Goal: Information Seeking & Learning: Learn about a topic

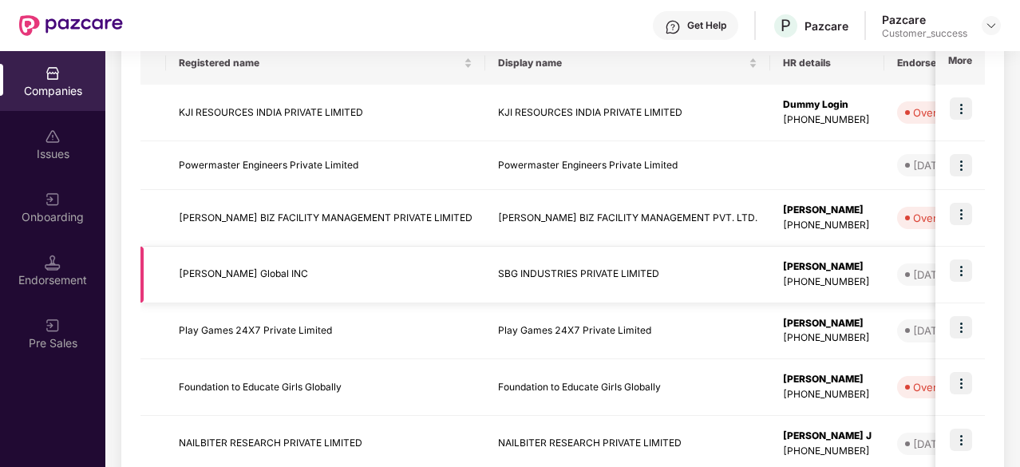
scroll to position [271, 0]
click at [267, 115] on td "KJI RESOURCES INDIA PRIVATE LIMITED" at bounding box center [325, 113] width 319 height 57
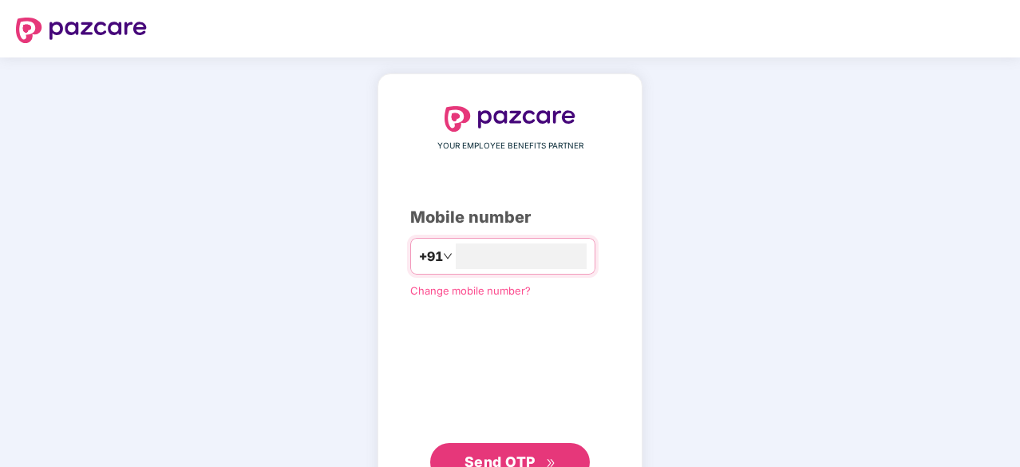
type input "**********"
click at [518, 461] on span "Send OTP" at bounding box center [500, 460] width 71 height 17
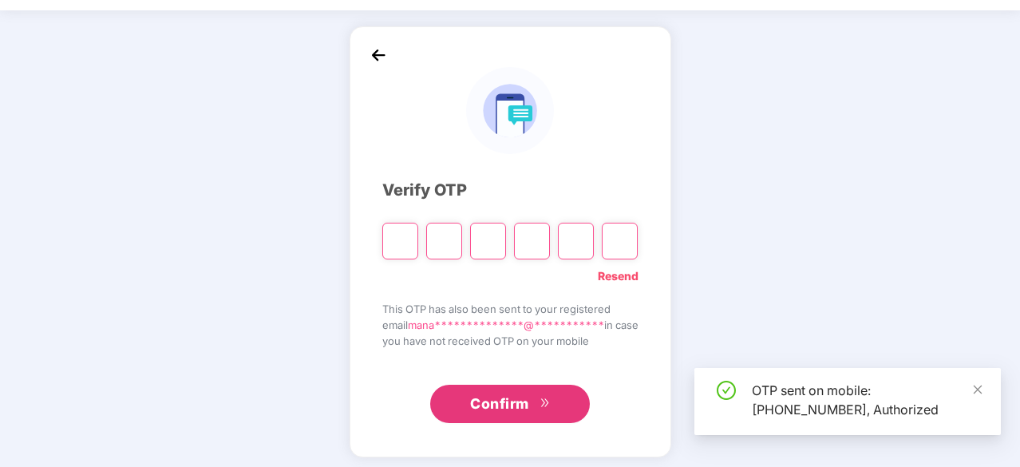
scroll to position [48, 0]
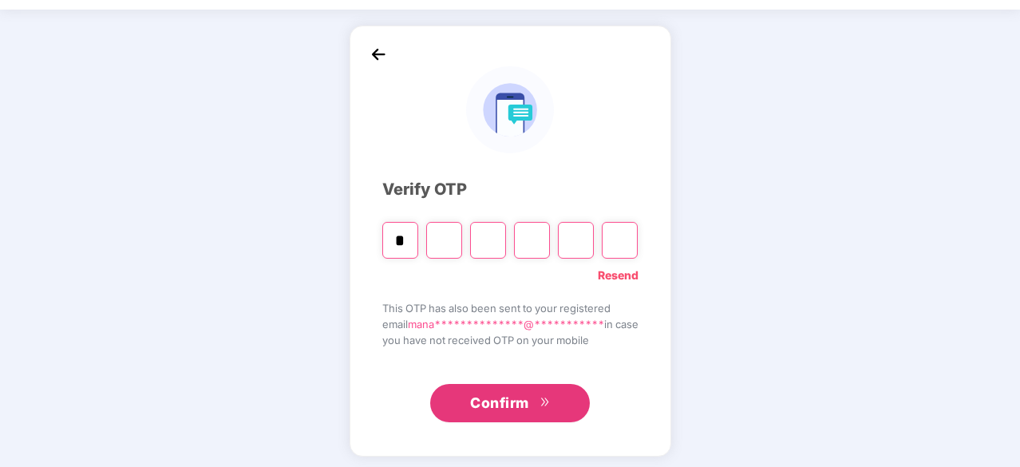
type input "*"
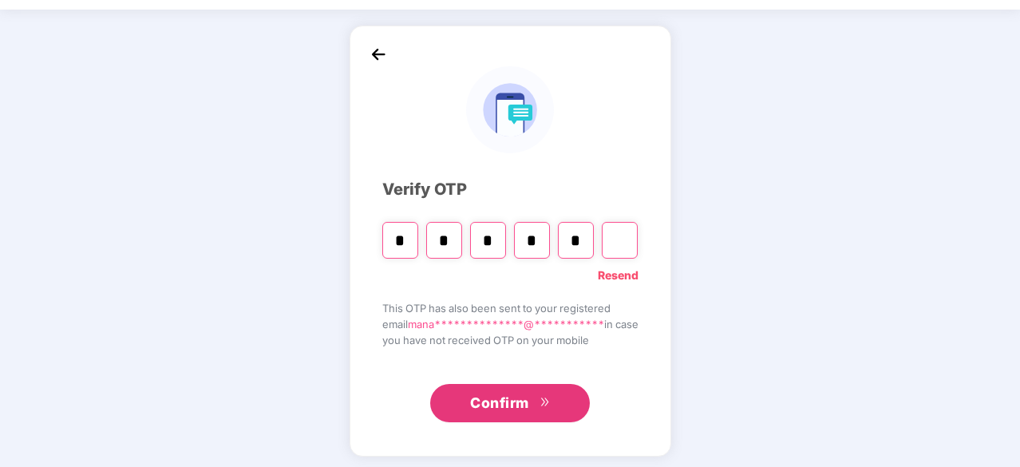
type input "*"
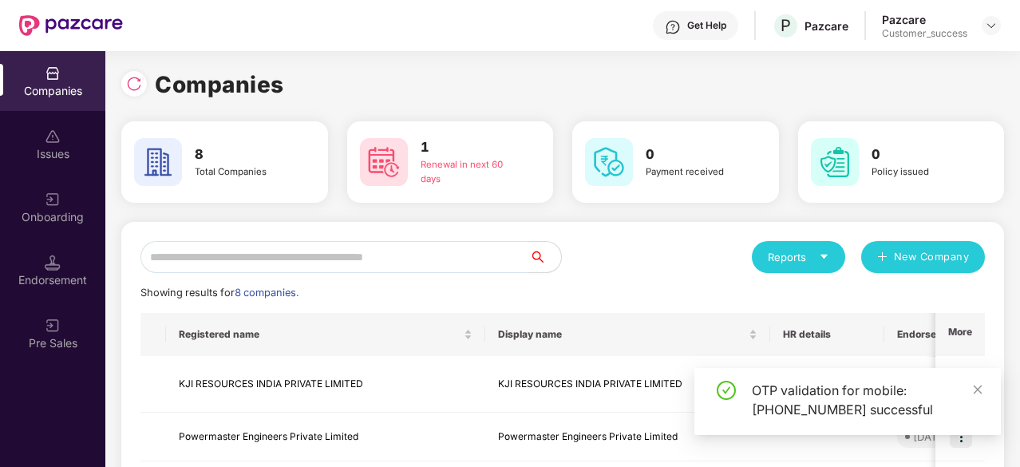
scroll to position [110, 0]
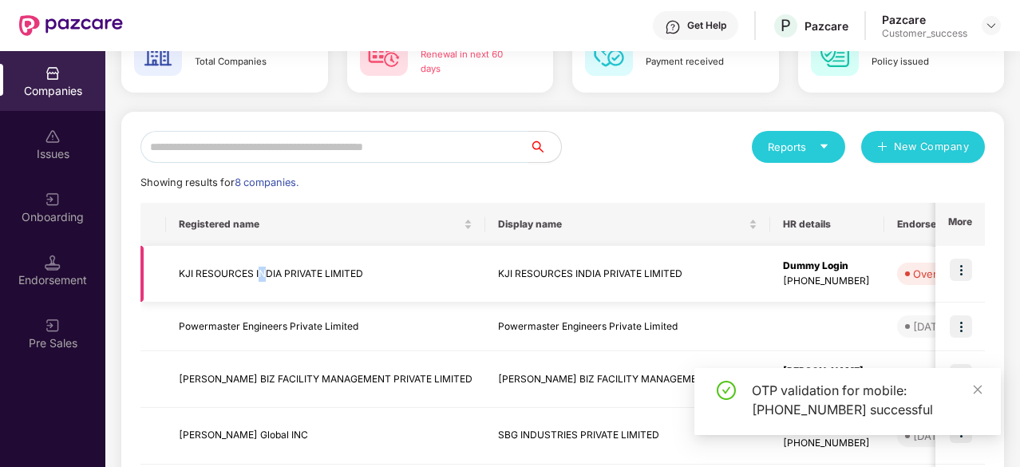
drag, startPoint x: 259, startPoint y: 251, endPoint x: 262, endPoint y: 264, distance: 13.9
click at [262, 264] on td "KJI RESOURCES INDIA PRIVATE LIMITED" at bounding box center [325, 274] width 319 height 57
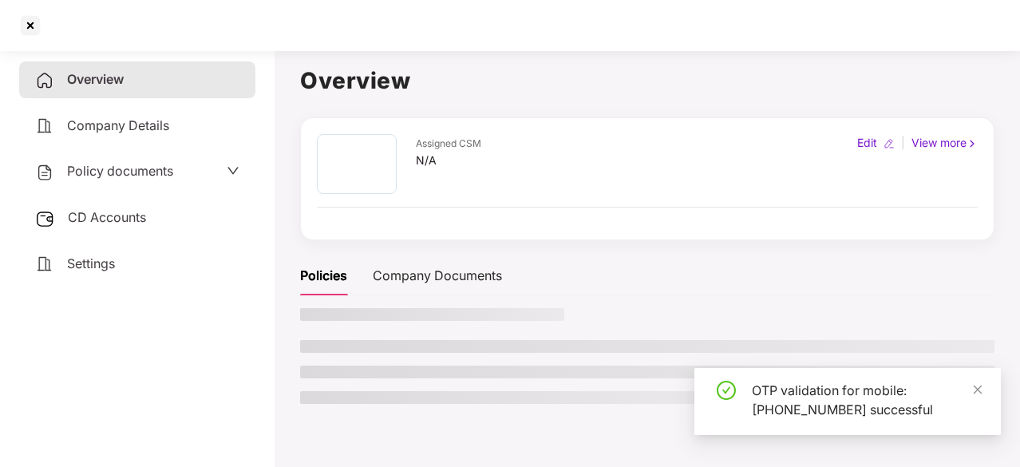
click at [262, 264] on aside "Overview Company Details Policy documents CD Accounts Settings" at bounding box center [137, 255] width 275 height 423
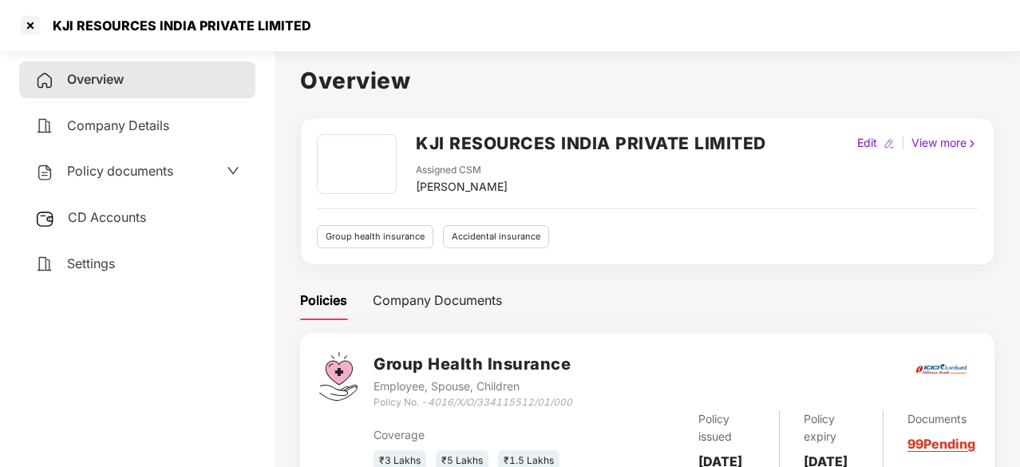
click at [168, 168] on span "Policy documents" at bounding box center [120, 171] width 106 height 16
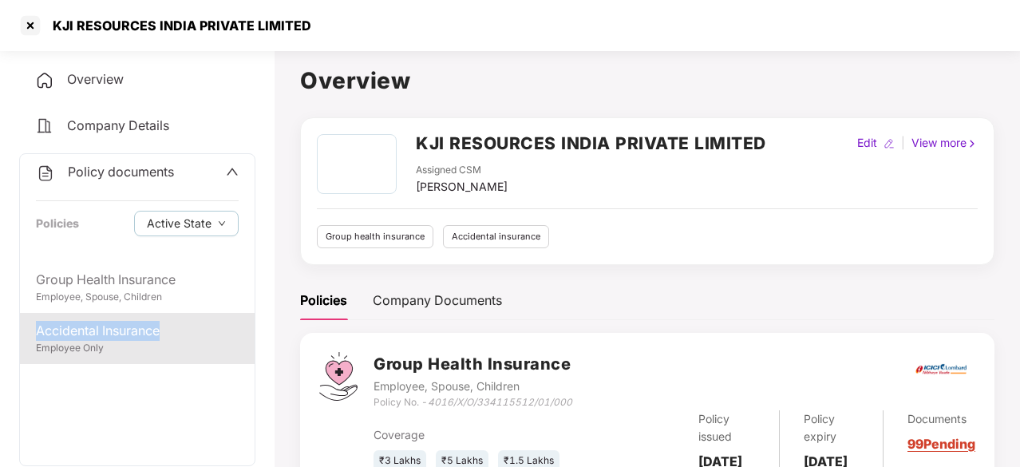
drag, startPoint x: 183, startPoint y: 309, endPoint x: 183, endPoint y: 333, distance: 24.0
click at [183, 333] on div "Group Health Insurance Employee, Spouse, Children Accidental Insurance Employee…" at bounding box center [137, 364] width 235 height 204
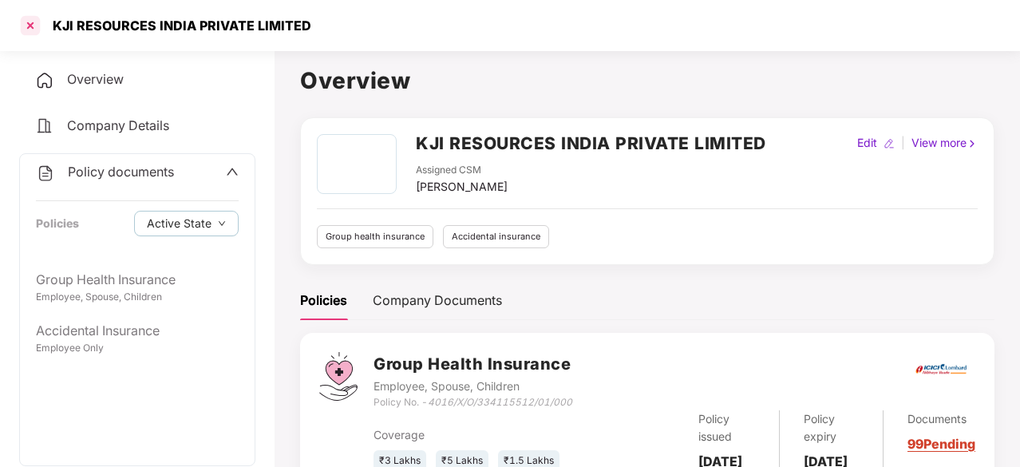
click at [35, 29] on div at bounding box center [31, 26] width 26 height 26
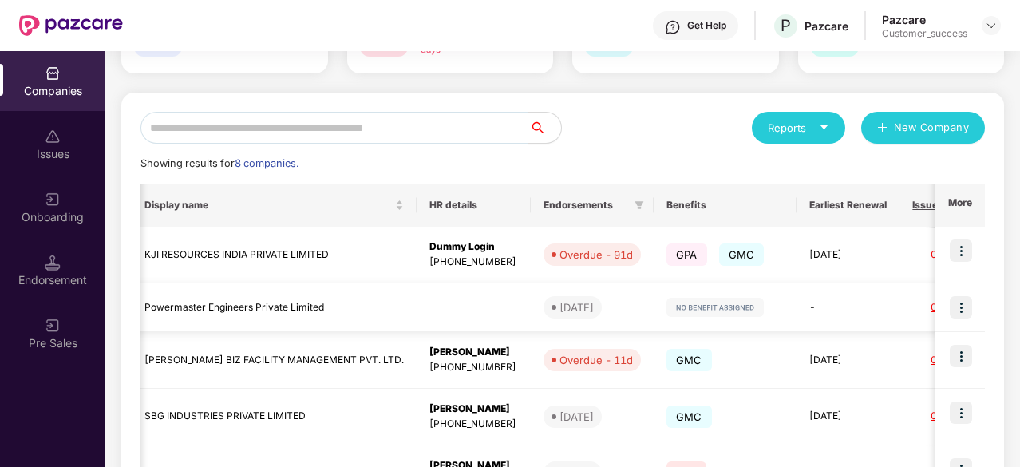
scroll to position [0, 360]
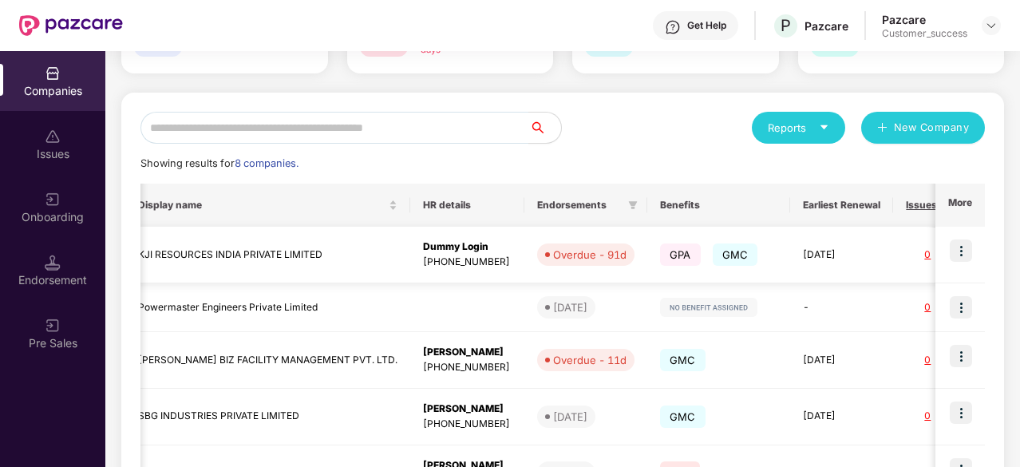
click at [976, 250] on td at bounding box center [961, 255] width 50 height 57
click at [967, 250] on img at bounding box center [961, 251] width 22 height 22
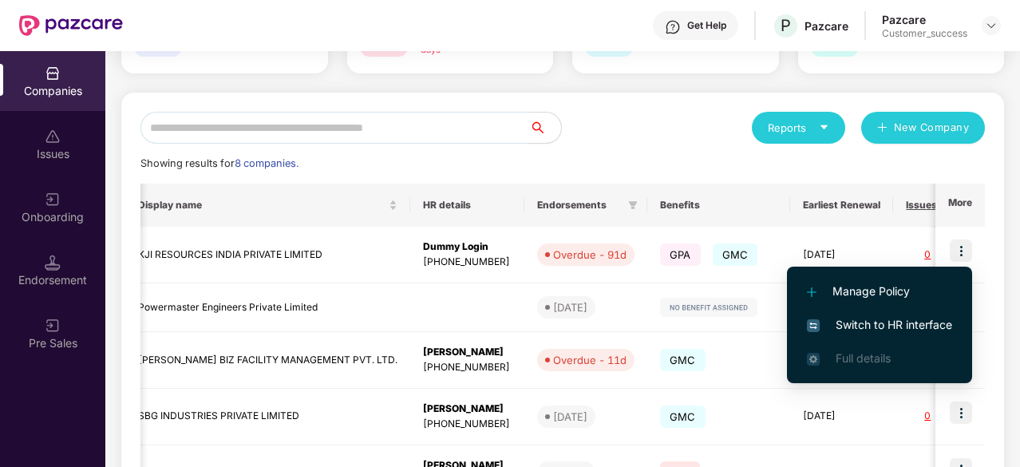
click at [887, 323] on span "Switch to HR interface" at bounding box center [879, 325] width 145 height 18
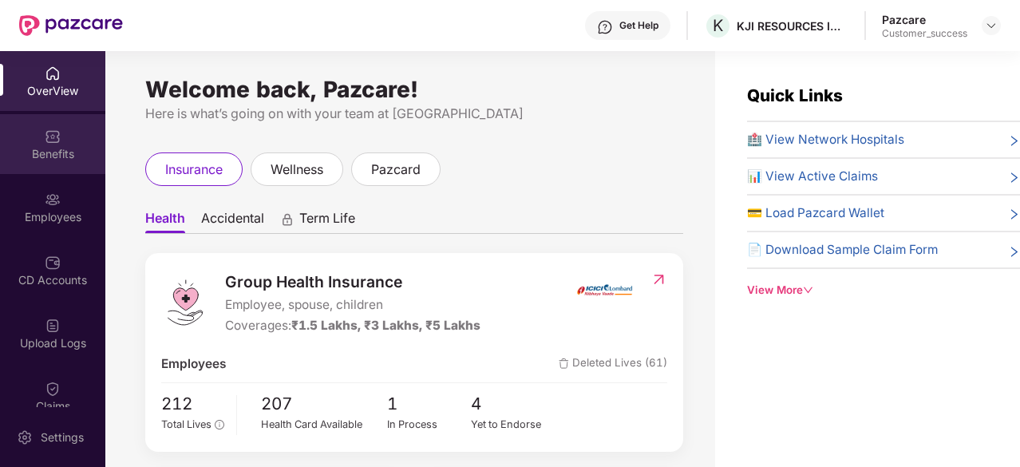
click at [51, 137] on img at bounding box center [53, 137] width 16 height 16
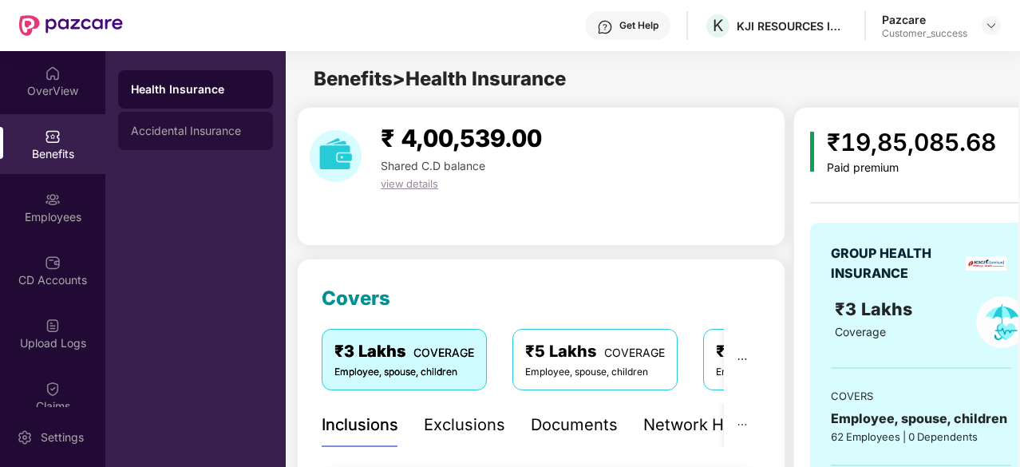
click at [162, 135] on div "Accidental Insurance" at bounding box center [195, 131] width 129 height 13
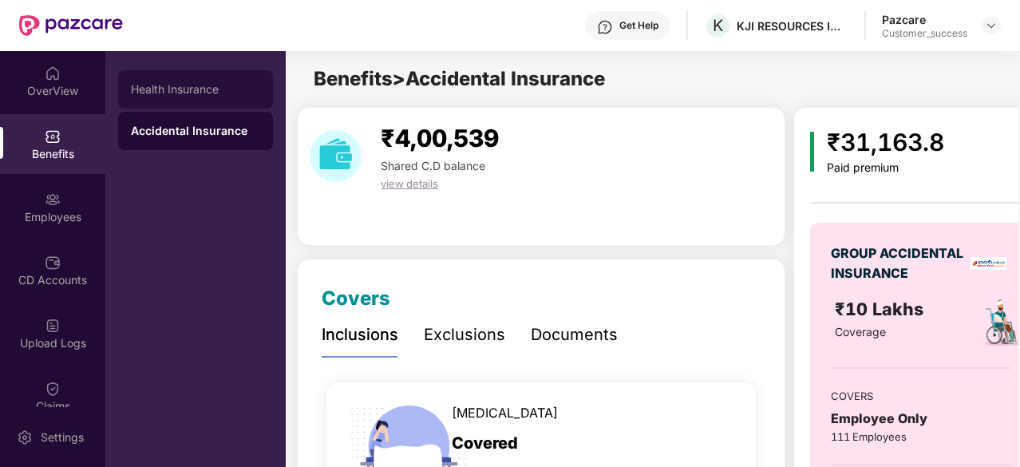
click at [203, 87] on div "Health Insurance" at bounding box center [195, 89] width 129 height 13
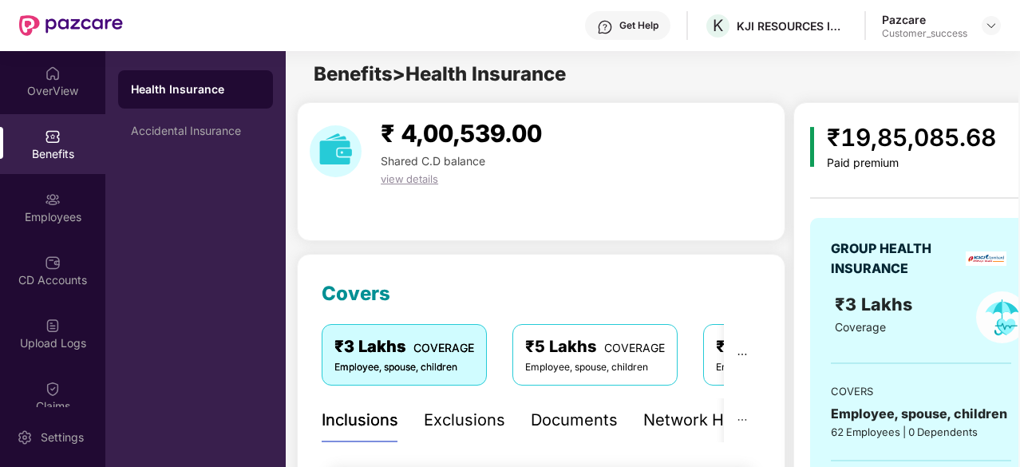
scroll to position [3, 0]
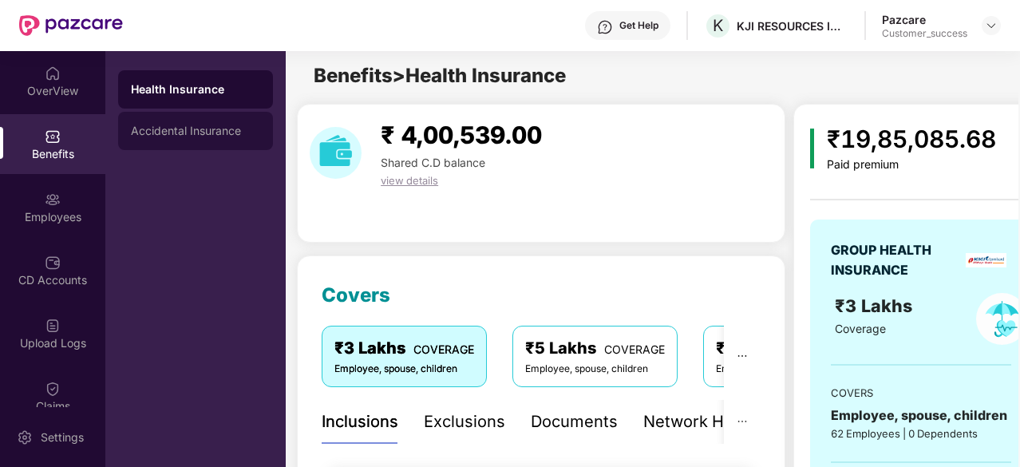
click at [191, 126] on div "Accidental Insurance" at bounding box center [195, 131] width 129 height 13
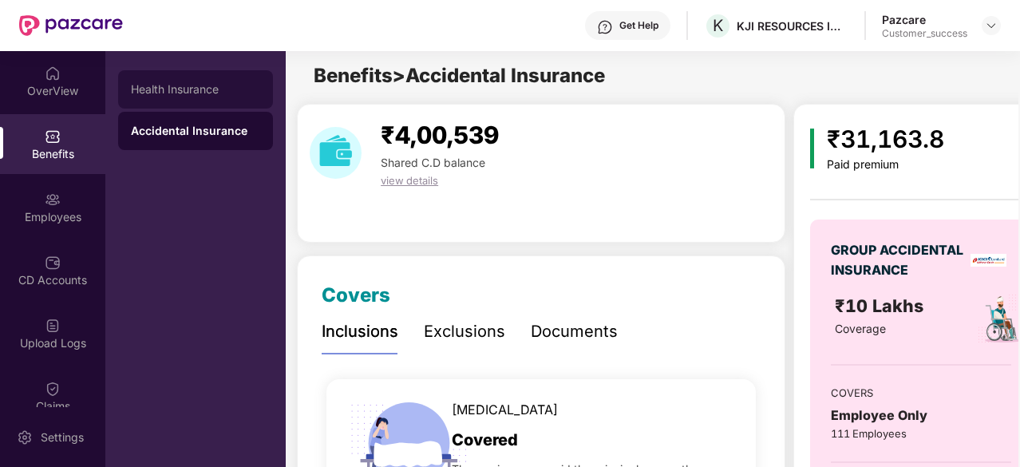
click at [244, 73] on div "Health Insurance" at bounding box center [195, 89] width 155 height 38
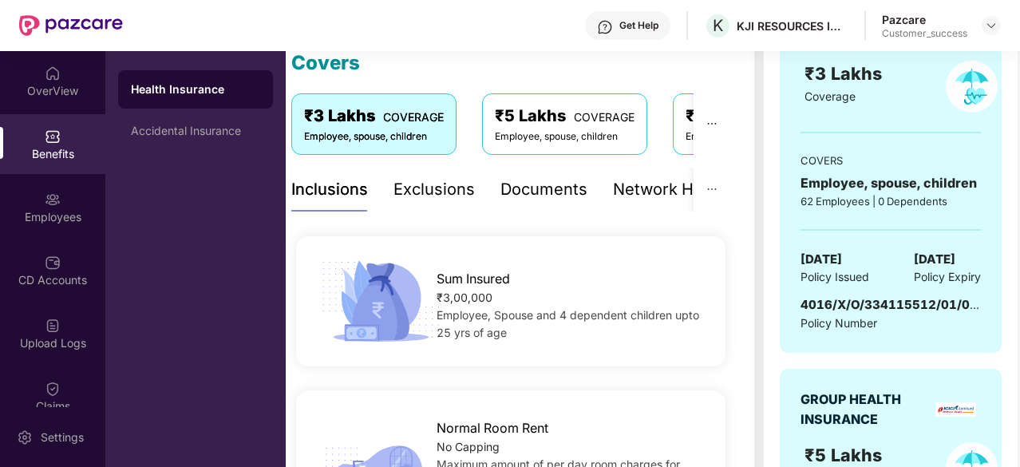
scroll to position [255, 0]
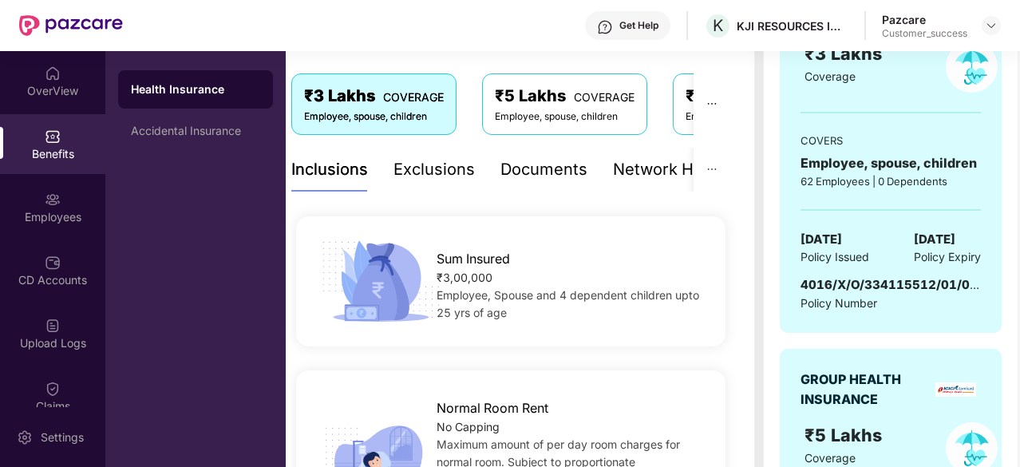
click at [966, 286] on span "4016/X/O/334115512/01/000" at bounding box center [893, 284] width 185 height 15
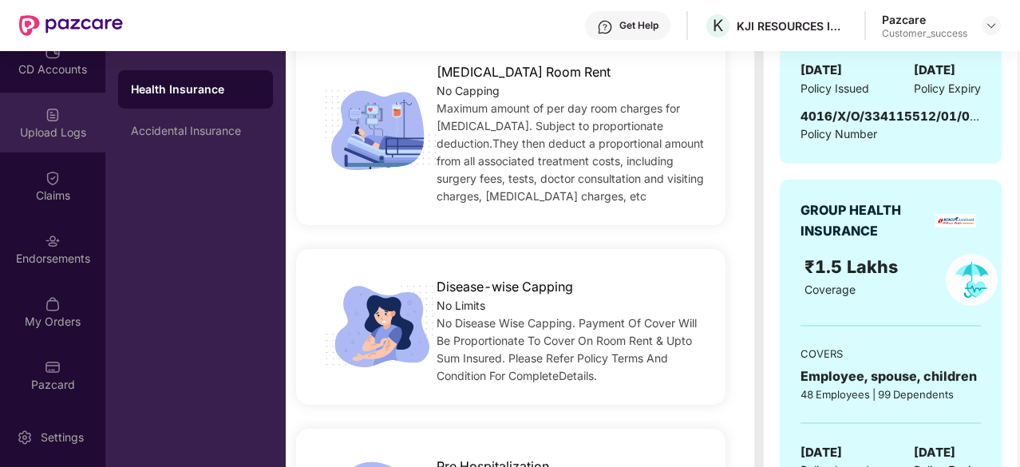
scroll to position [0, 0]
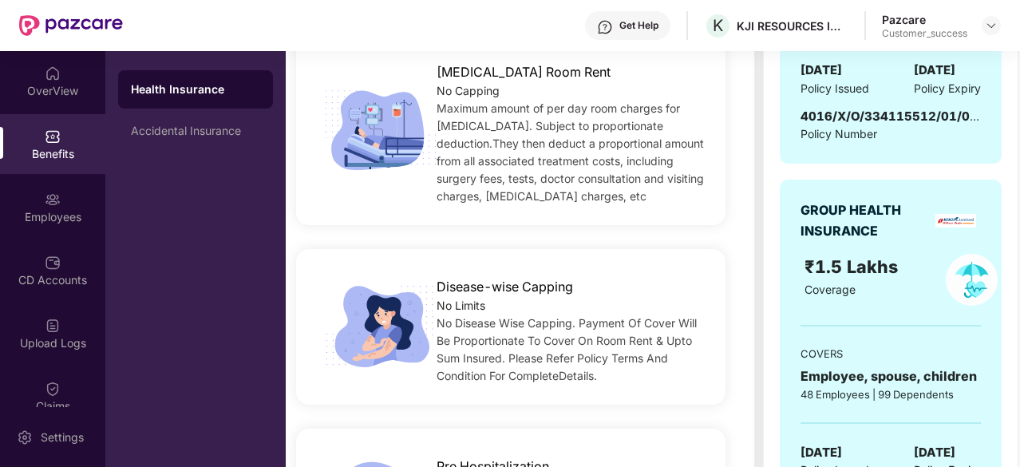
click at [842, 69] on span "08 Mar 2025" at bounding box center [822, 70] width 42 height 19
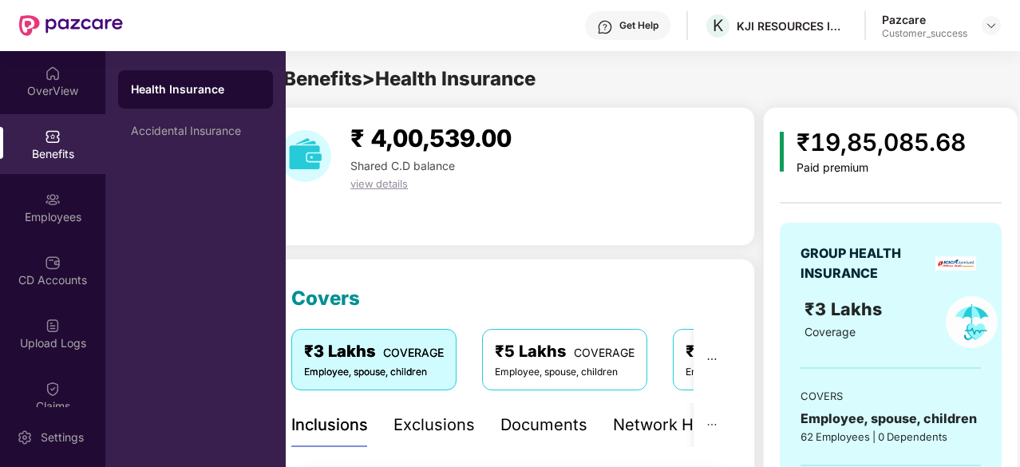
click at [447, 426] on div "Exclusions" at bounding box center [434, 425] width 81 height 25
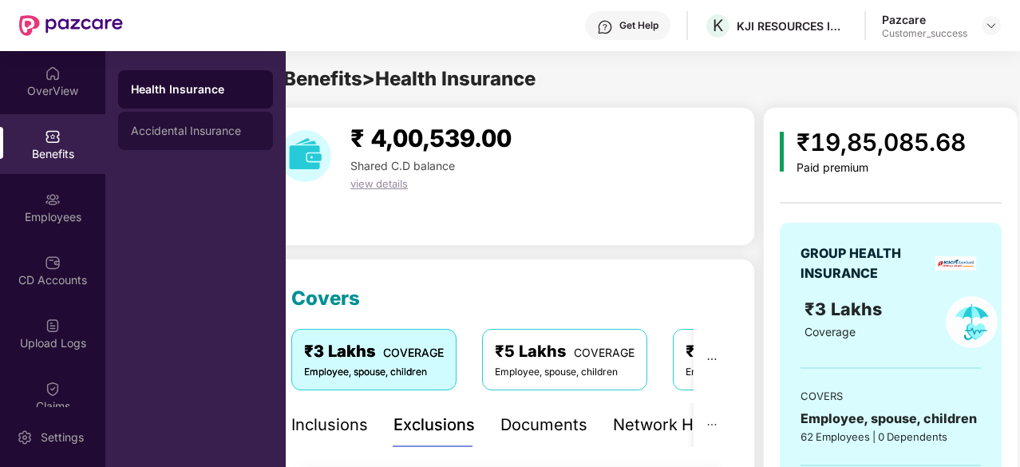
click at [204, 139] on div "Accidental Insurance" at bounding box center [195, 131] width 155 height 38
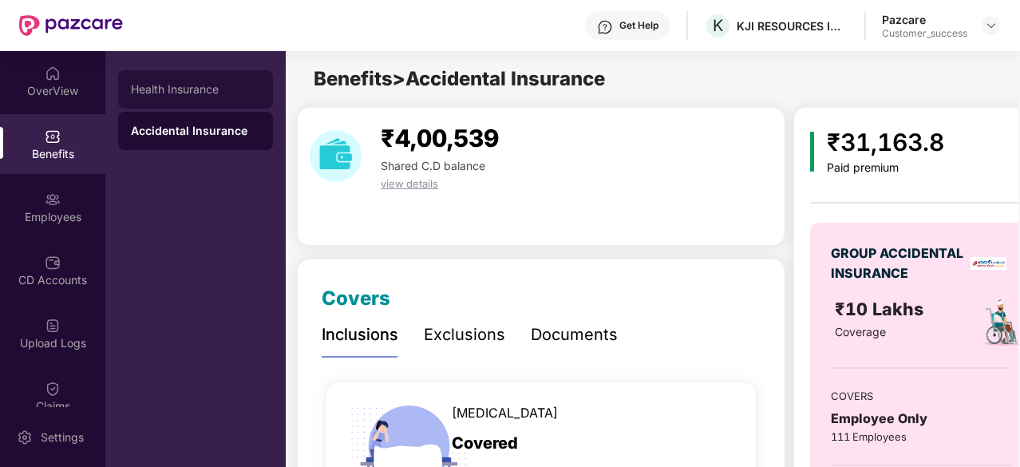
click at [181, 88] on div "Health Insurance" at bounding box center [195, 89] width 129 height 13
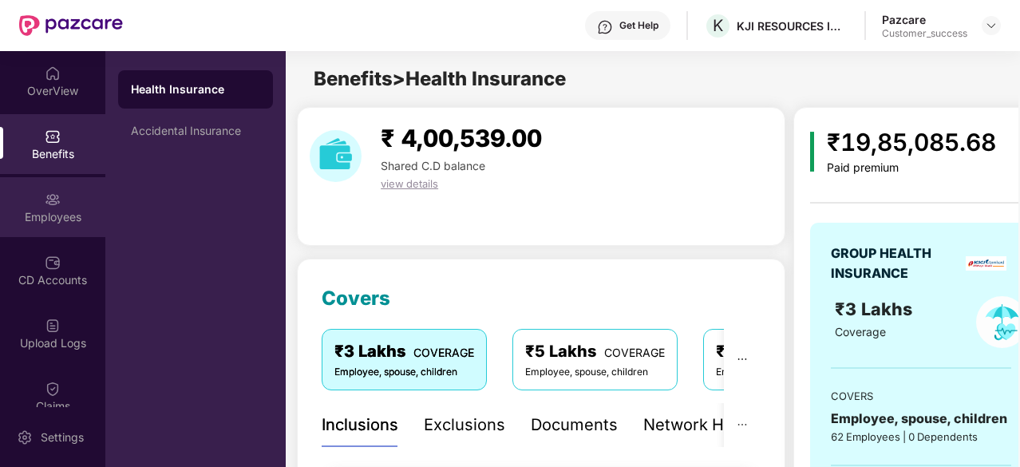
click at [75, 211] on div "Employees" at bounding box center [52, 217] width 105 height 16
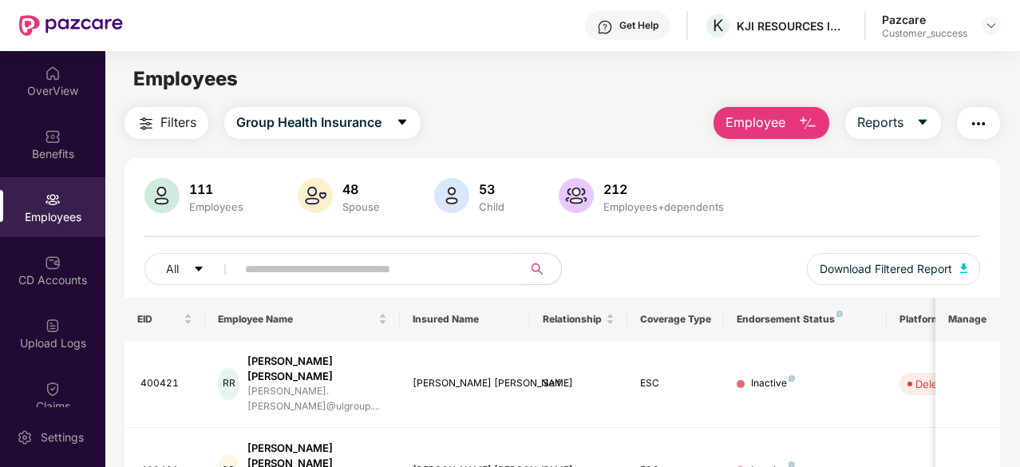
click at [304, 264] on input "text" at bounding box center [373, 269] width 256 height 24
click at [257, 266] on input "text" at bounding box center [373, 269] width 256 height 24
paste input "**********"
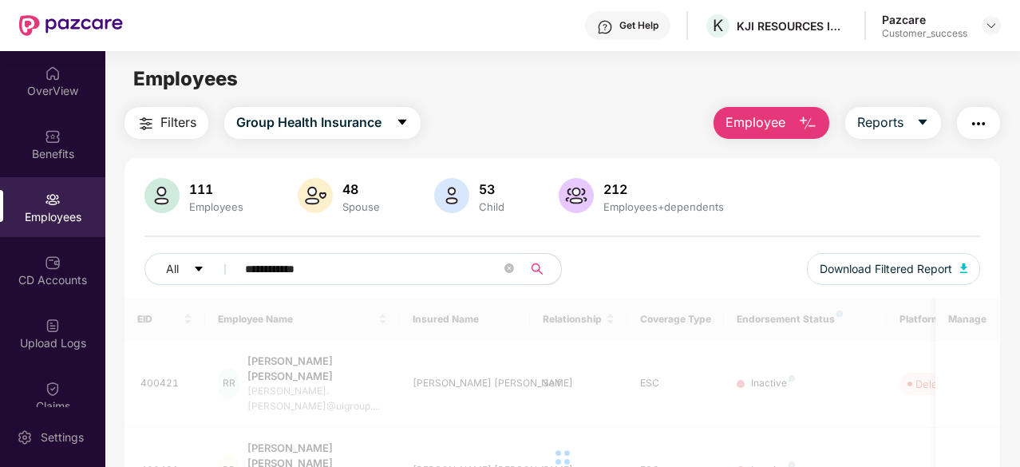
click at [257, 266] on input "**********" at bounding box center [373, 269] width 256 height 24
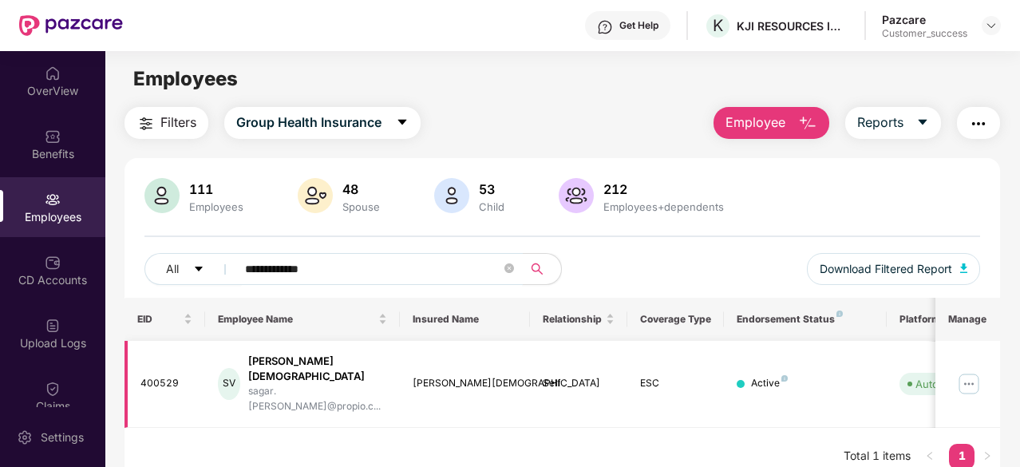
type input "**********"
click at [971, 371] on img at bounding box center [970, 384] width 26 height 26
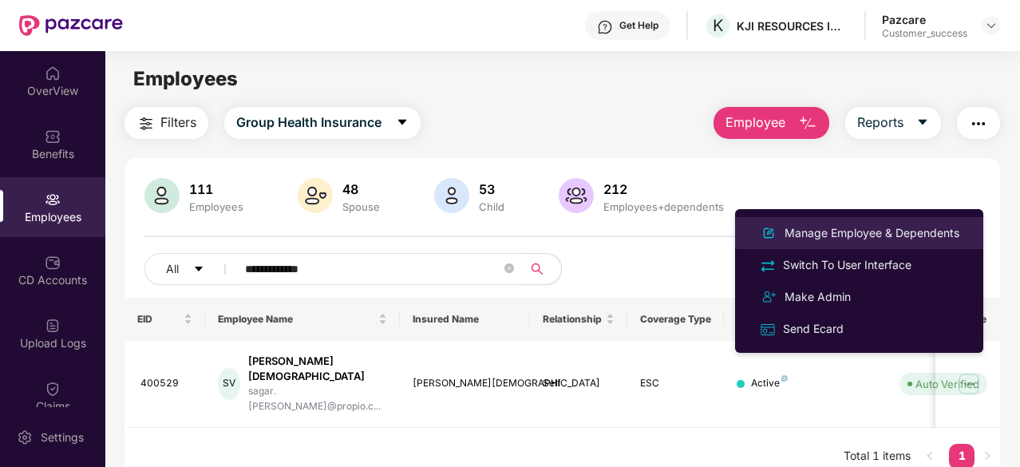
click at [813, 233] on div "Manage Employee & Dependents" at bounding box center [872, 233] width 181 height 18
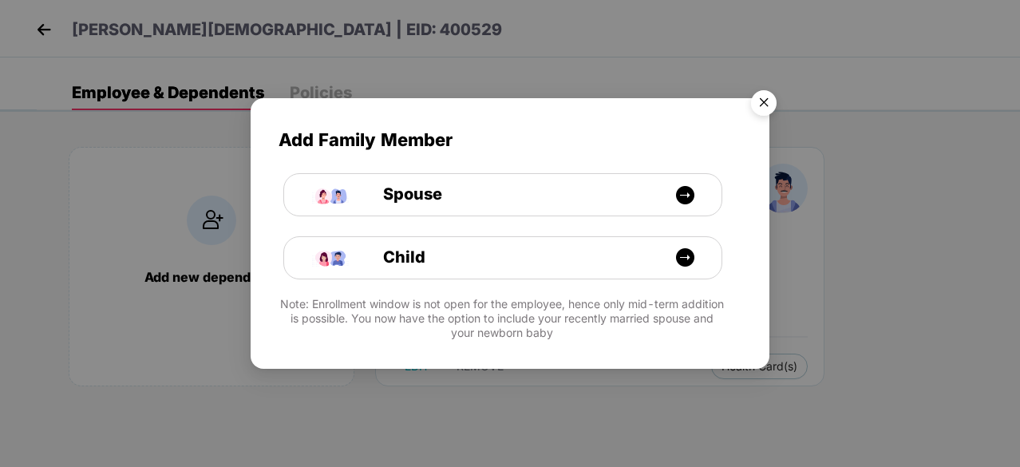
click at [765, 105] on img "Close" at bounding box center [764, 105] width 45 height 45
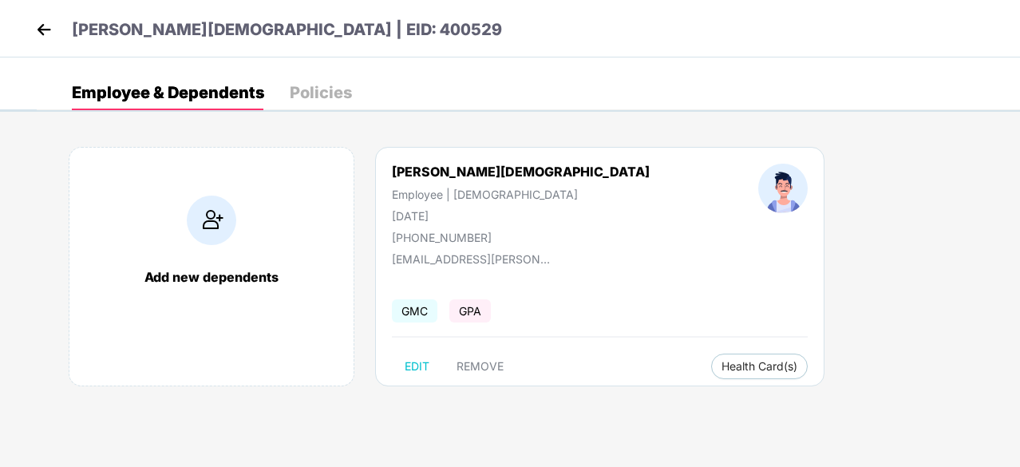
click at [40, 23] on img at bounding box center [44, 30] width 24 height 24
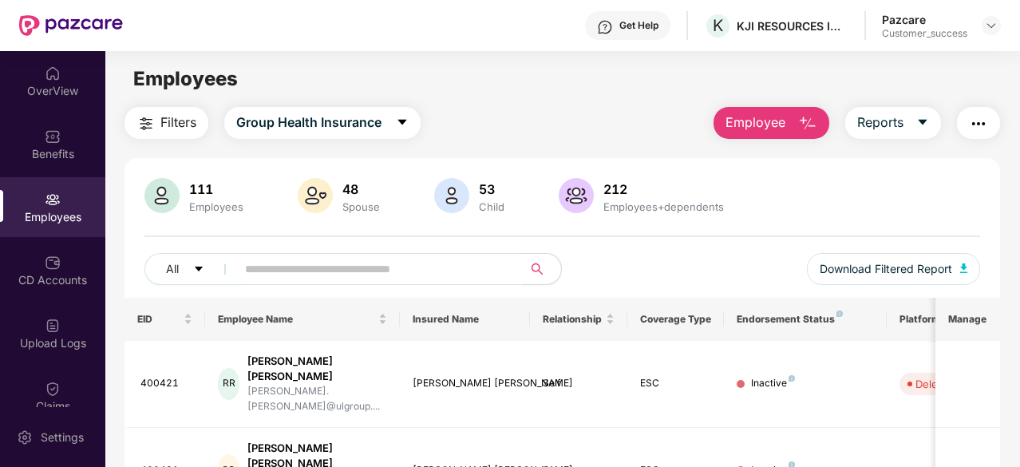
click at [263, 266] on input "text" at bounding box center [373, 269] width 256 height 24
paste input "**********"
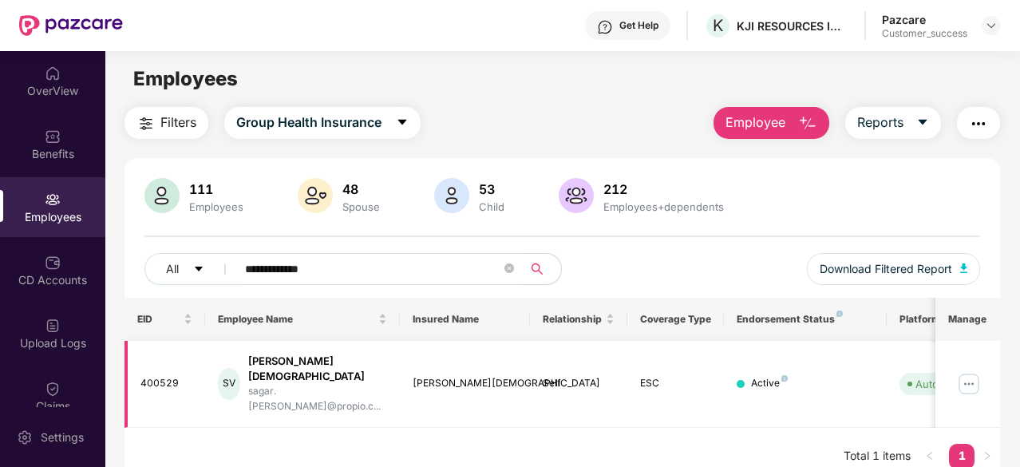
type input "**********"
click at [965, 371] on img at bounding box center [970, 384] width 26 height 26
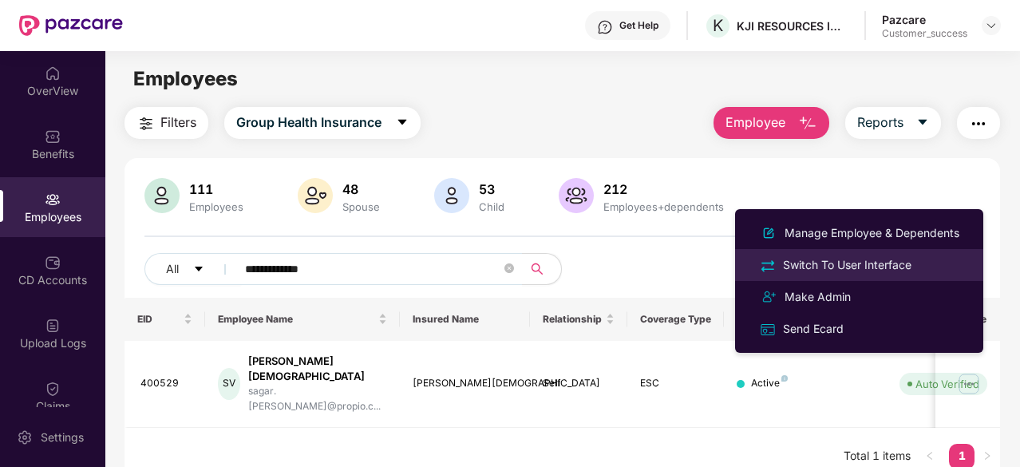
click at [820, 268] on div "Switch To User Interface" at bounding box center [847, 265] width 135 height 18
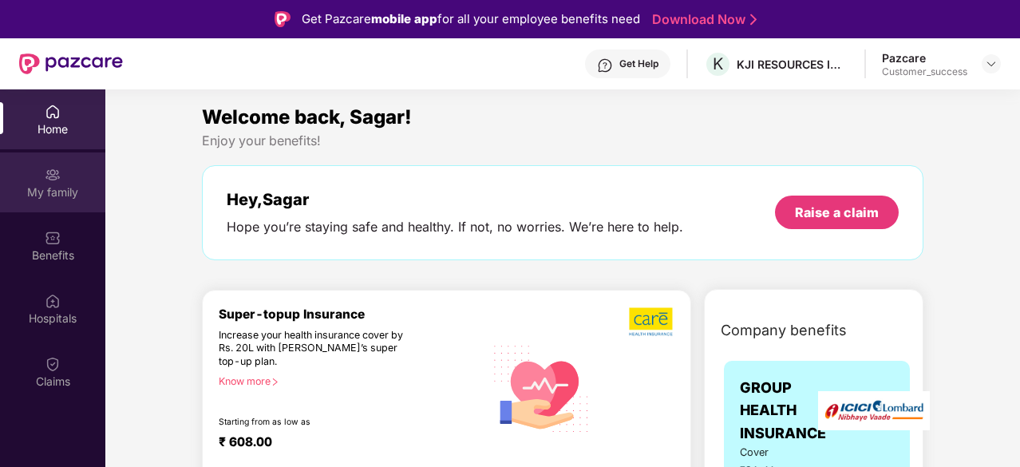
click at [62, 178] on div "My family" at bounding box center [52, 183] width 105 height 60
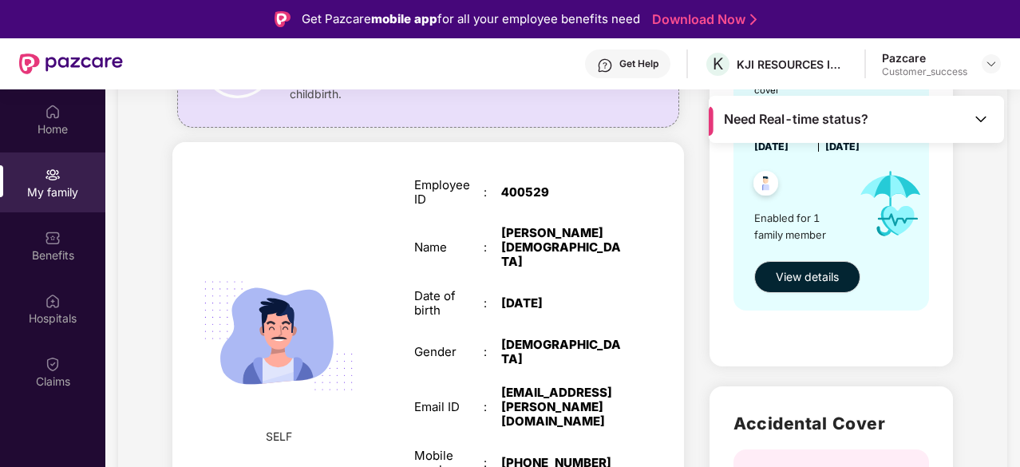
scroll to position [224, 0]
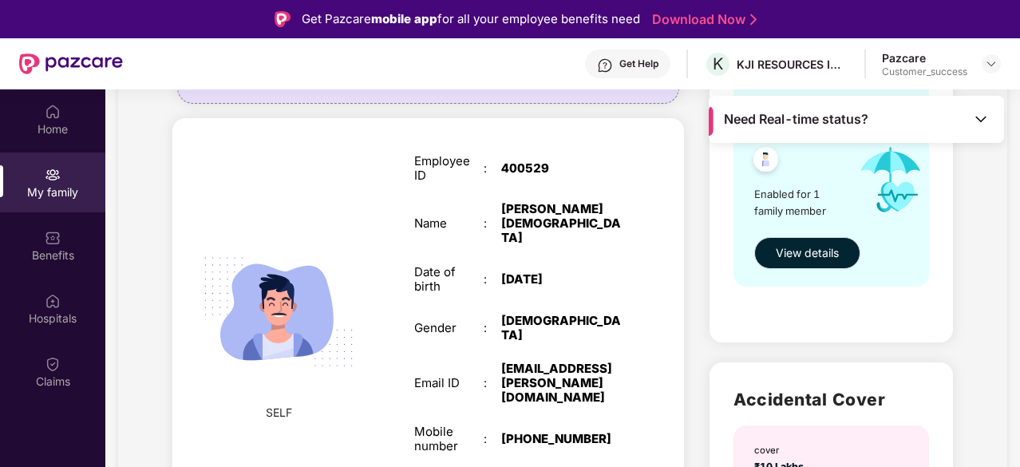
click at [809, 255] on span "View details" at bounding box center [807, 253] width 63 height 18
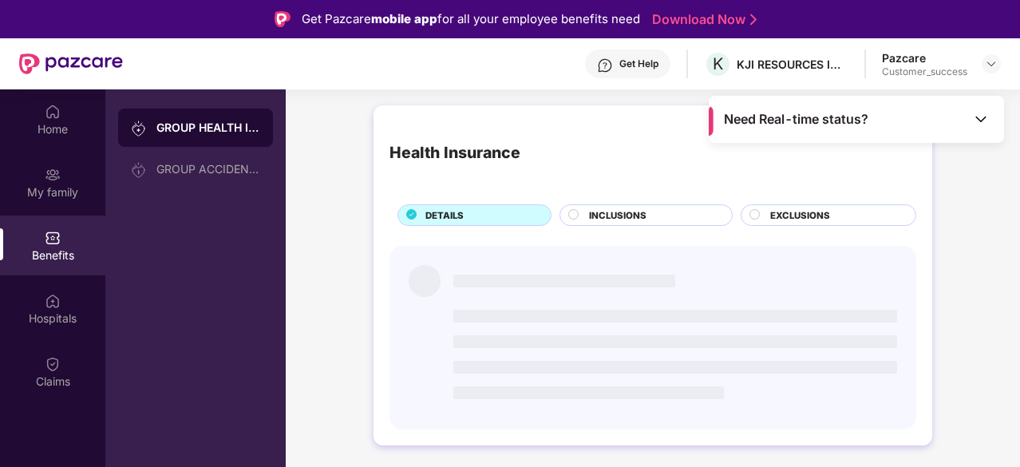
scroll to position [0, 0]
